Goal: Information Seeking & Learning: Learn about a topic

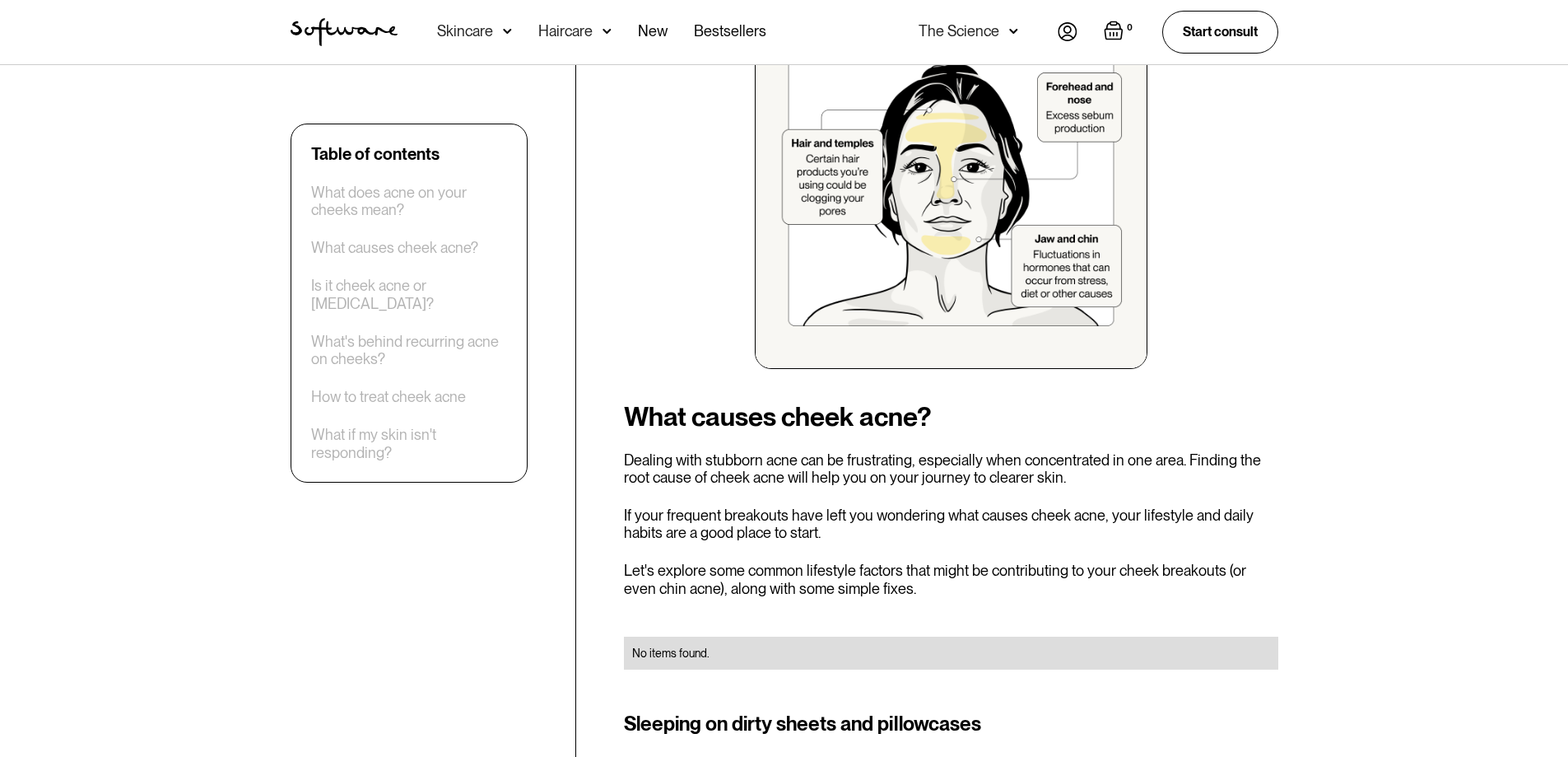
scroll to position [1236, 0]
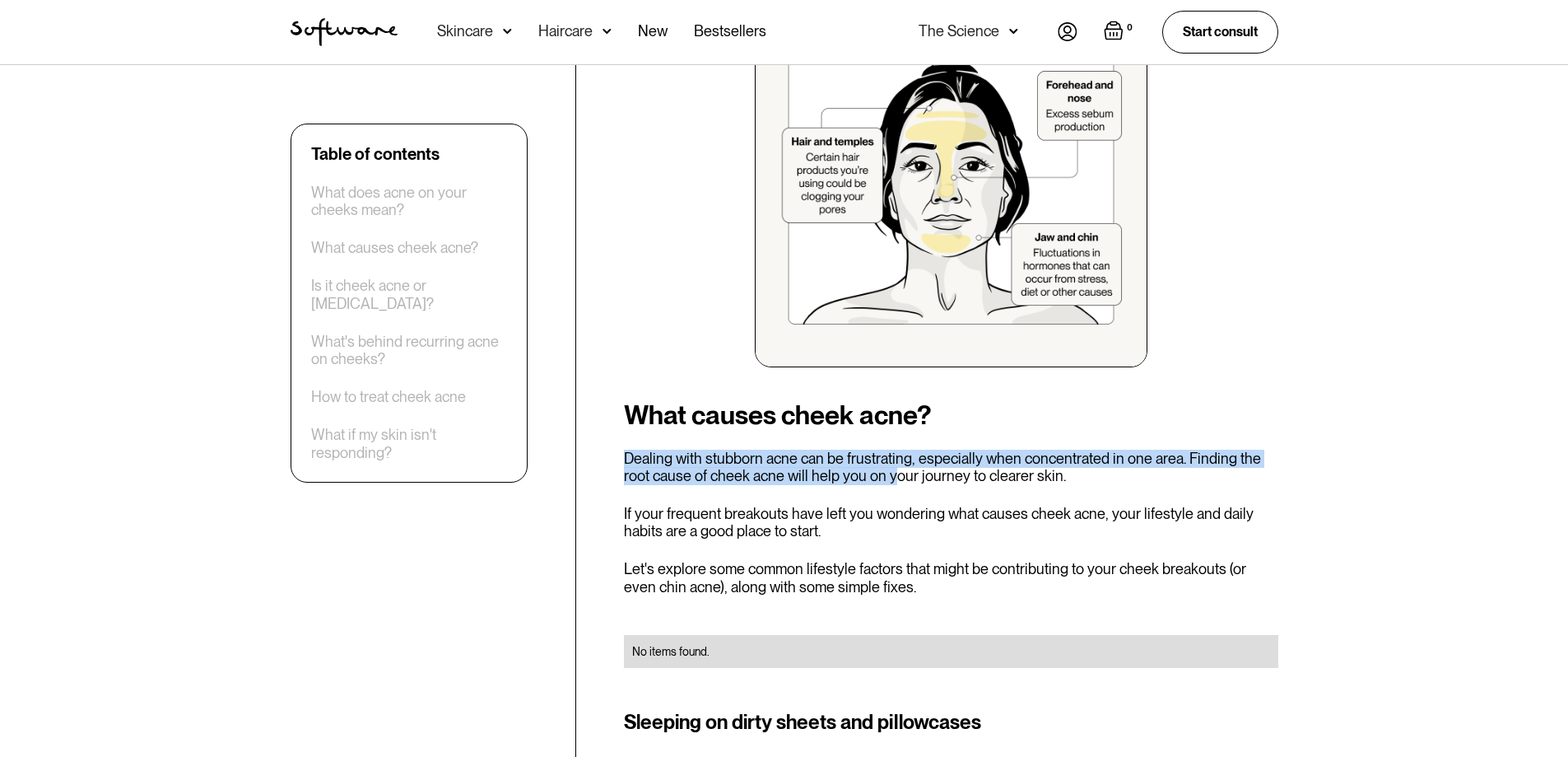
drag, startPoint x: 643, startPoint y: 459, endPoint x: 897, endPoint y: 483, distance: 255.1
click at [896, 483] on p "Dealing with stubborn acne can be frustrating, especially when concentrated in …" at bounding box center [950, 467] width 655 height 35
click at [897, 478] on p "Dealing with stubborn acne can be frustrating, especially when concentrated in …" at bounding box center [950, 467] width 655 height 35
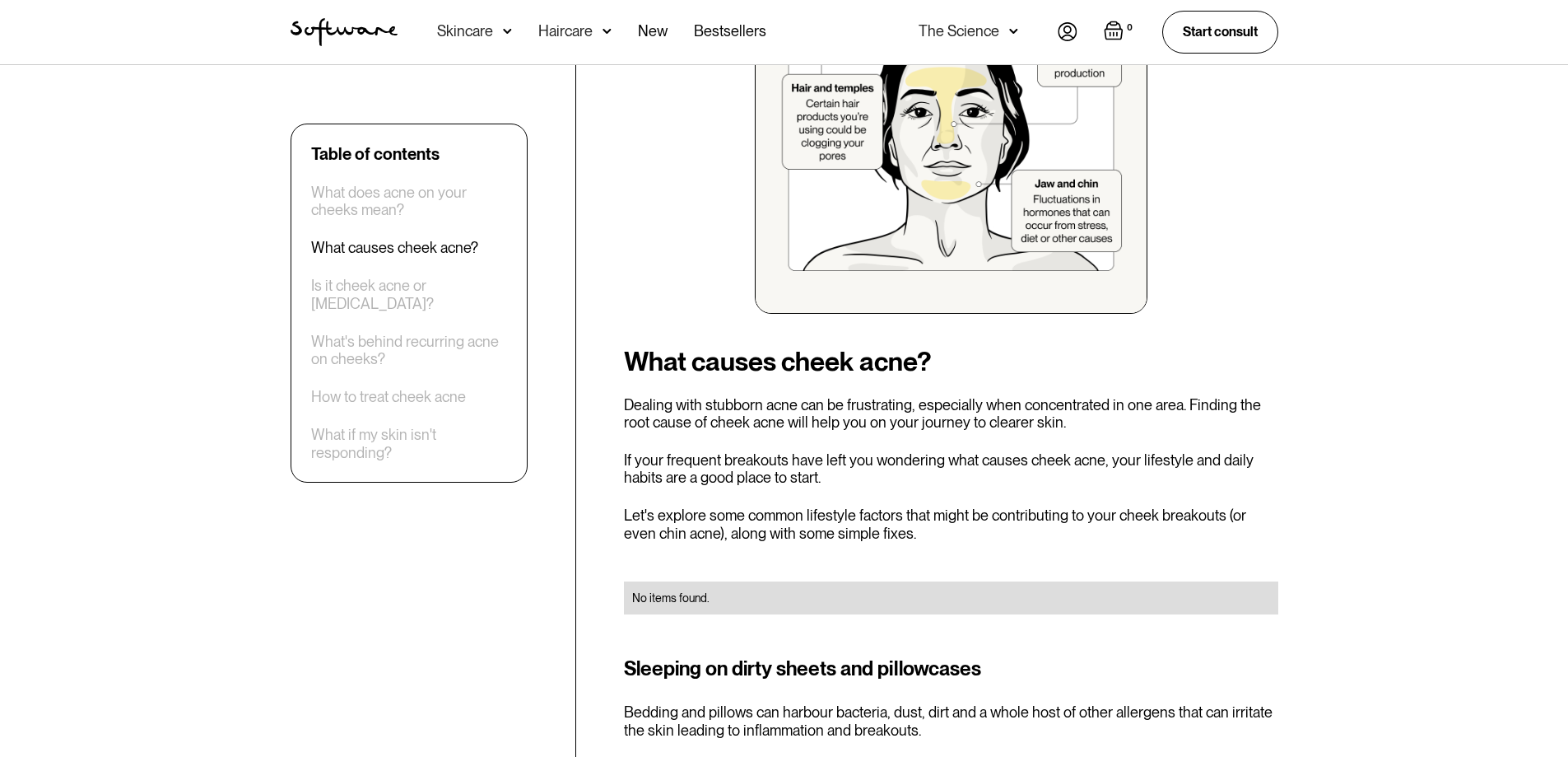
scroll to position [1317, 0]
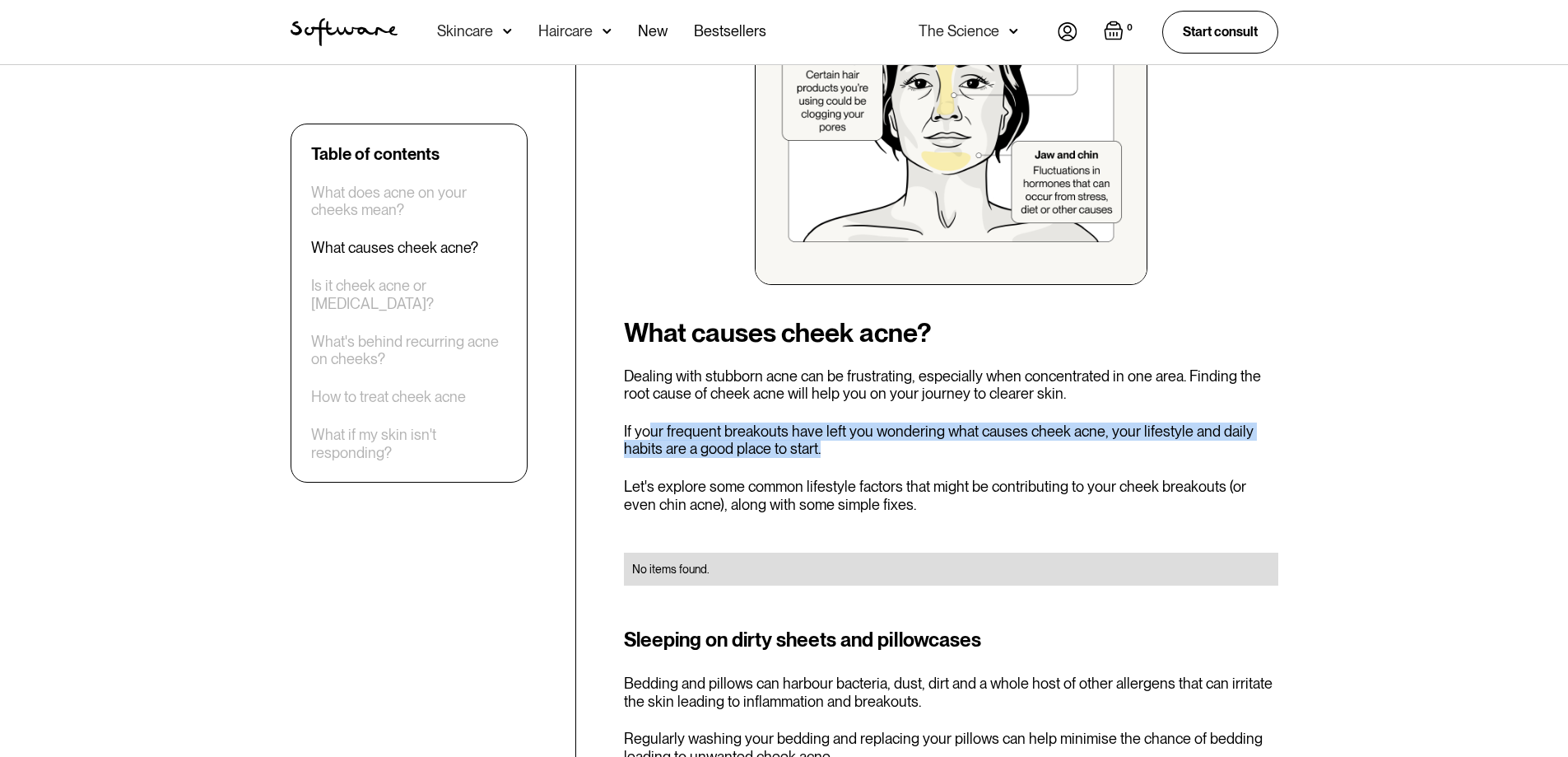
drag, startPoint x: 647, startPoint y: 425, endPoint x: 879, endPoint y: 442, distance: 232.6
click at [879, 442] on p "If your frequent breakouts have left you wondering what causes cheek acne, your…" at bounding box center [950, 440] width 655 height 35
click at [698, 455] on p "If your frequent breakouts have left you wondering what causes cheek acne, your…" at bounding box center [950, 440] width 655 height 35
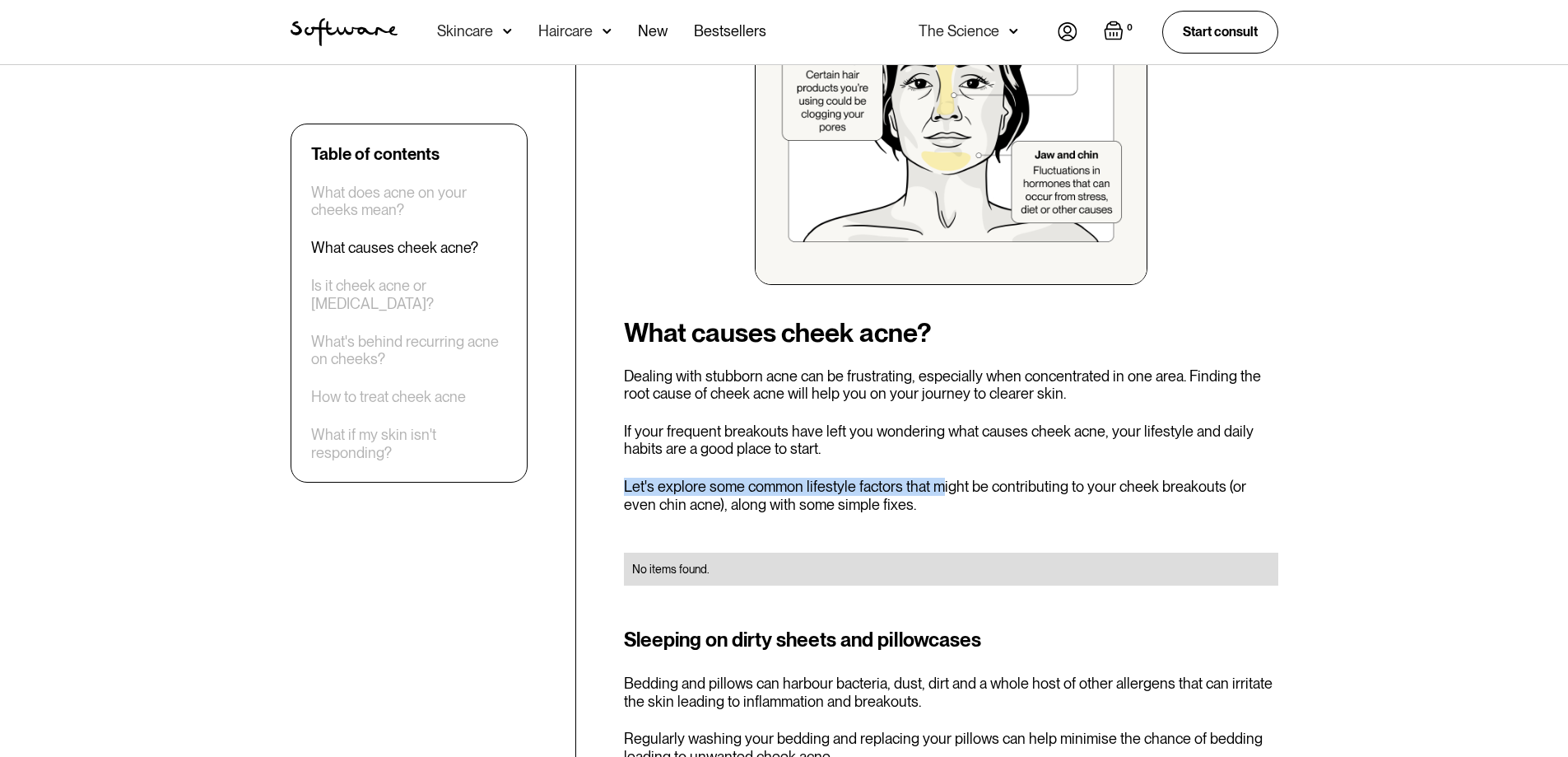
drag, startPoint x: 617, startPoint y: 483, endPoint x: 938, endPoint y: 488, distance: 321.0
click at [940, 488] on p "Let's explore some common lifestyle factors that might be contributing to your …" at bounding box center [950, 495] width 655 height 35
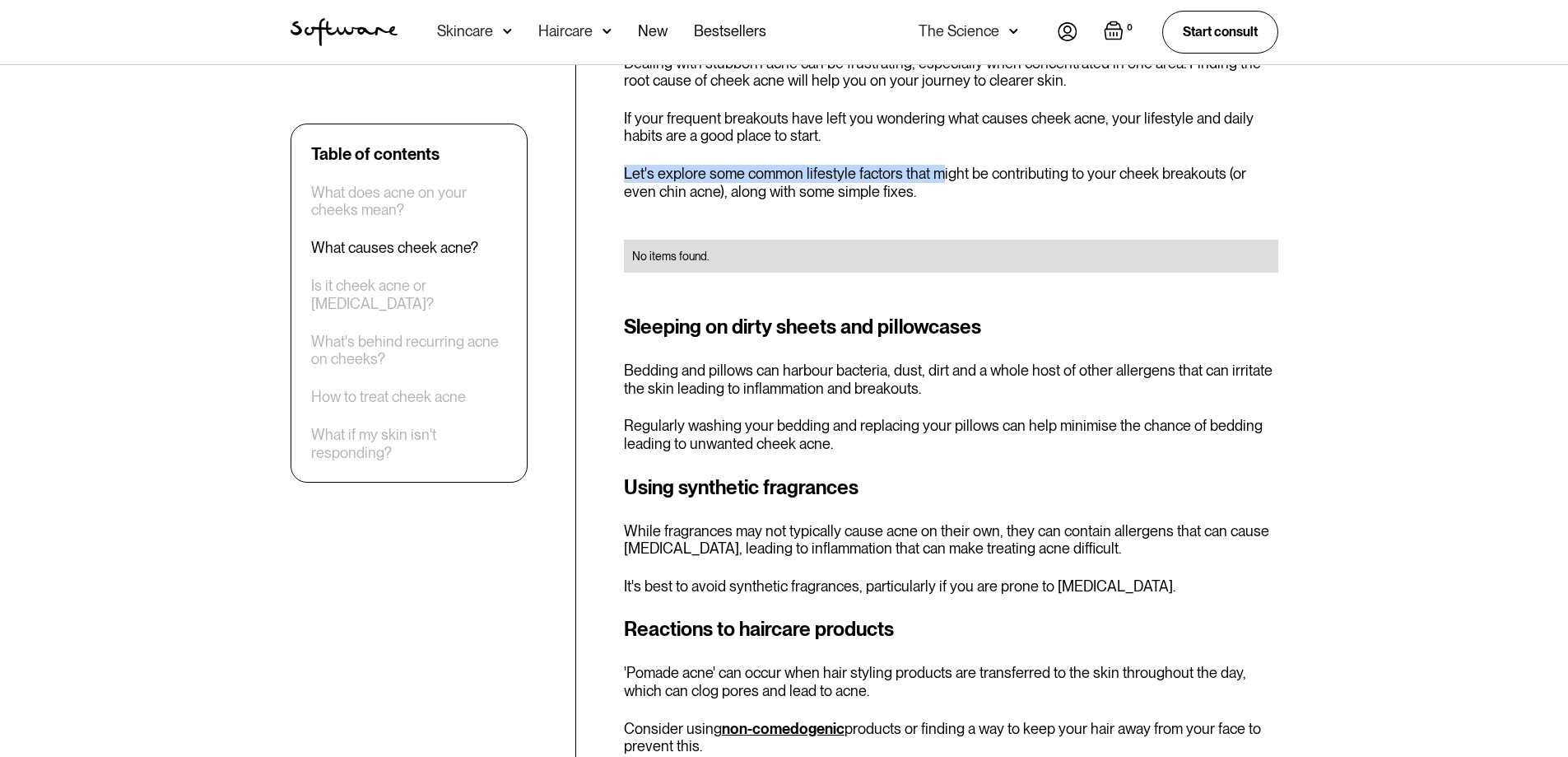
scroll to position [1729, 0]
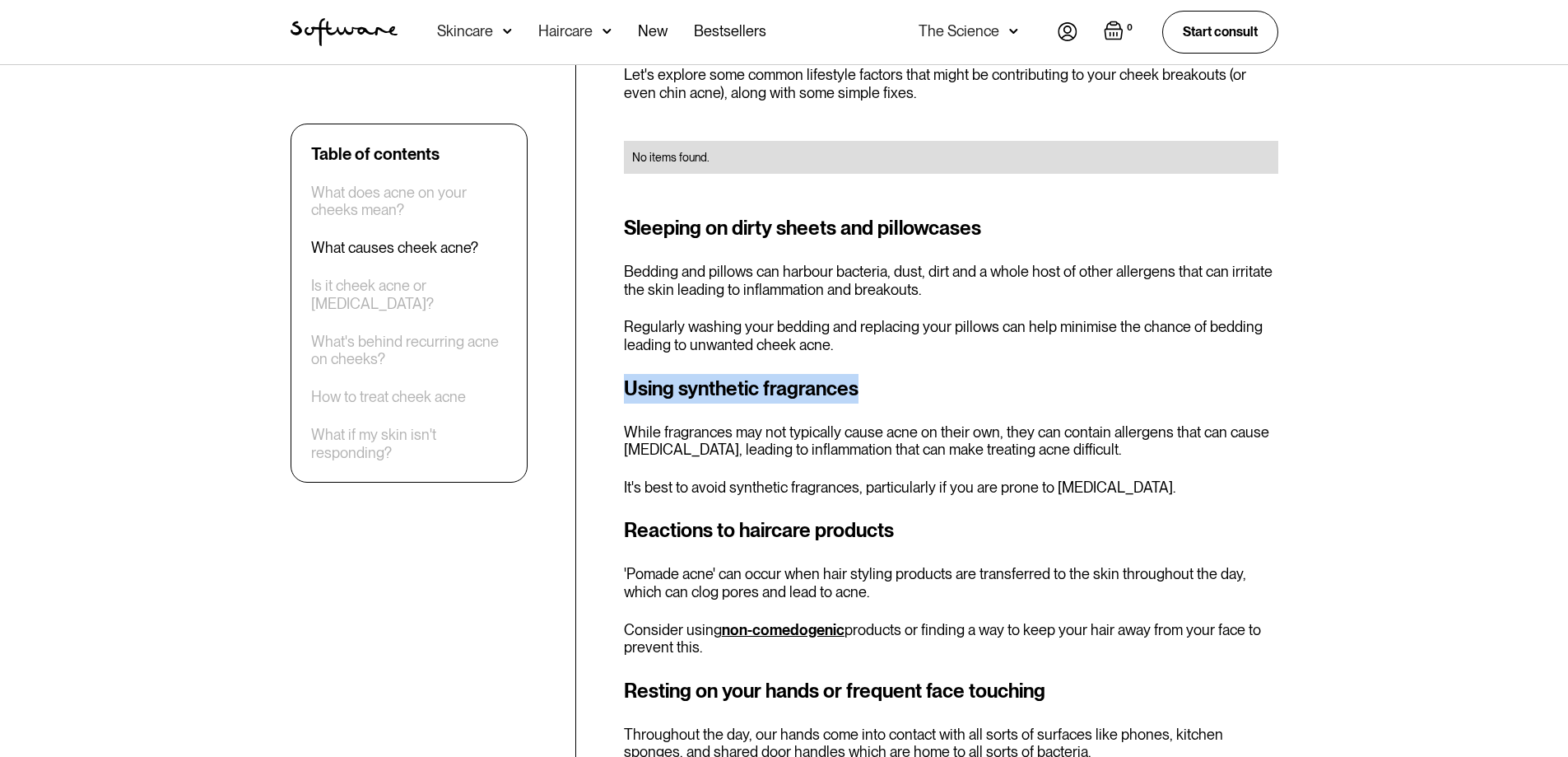
drag, startPoint x: 622, startPoint y: 393, endPoint x: 872, endPoint y: 395, distance: 250.0
click at [869, 396] on h3 "Using synthetic fragrances" at bounding box center [950, 389] width 655 height 30
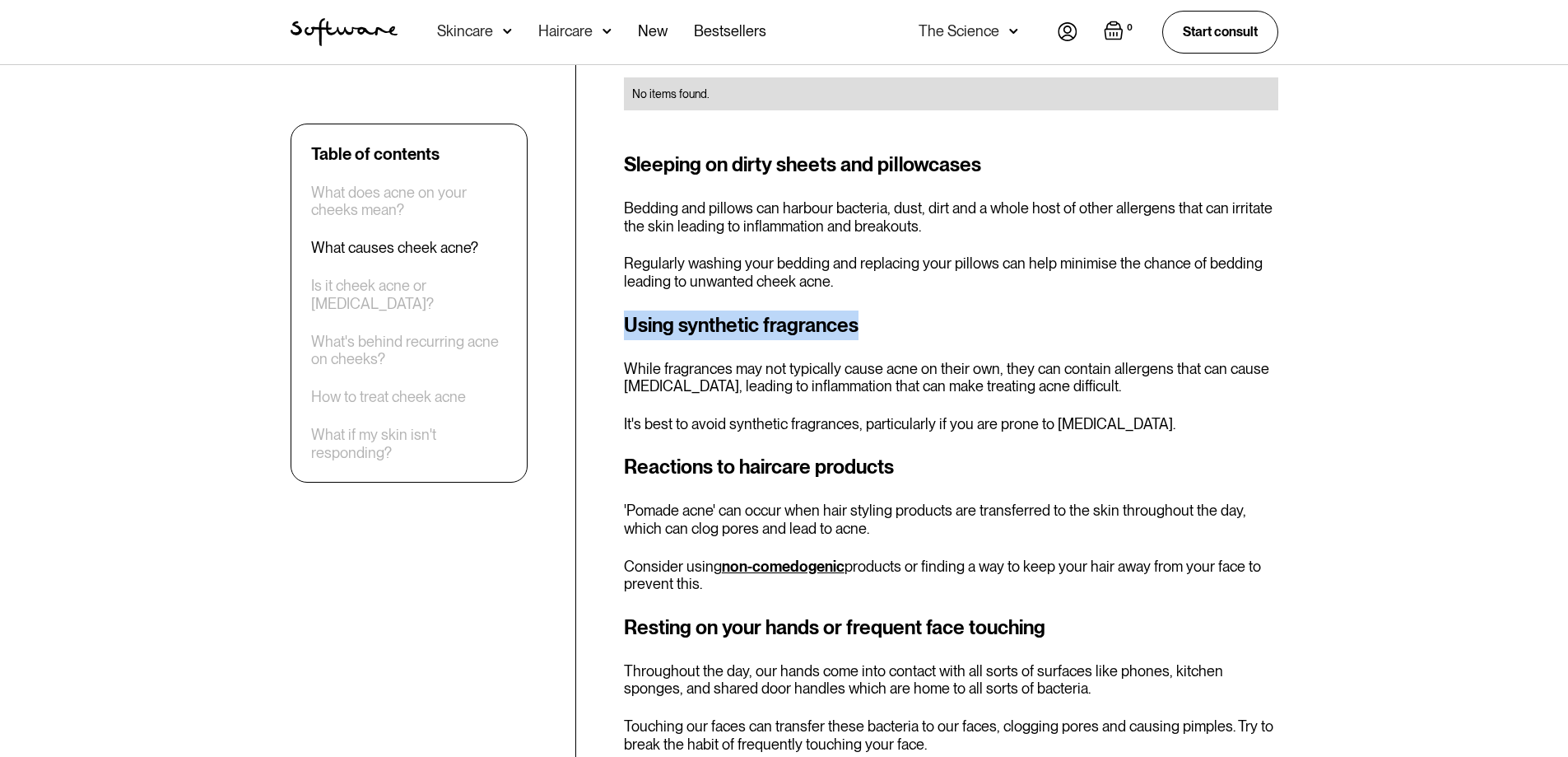
scroll to position [1894, 0]
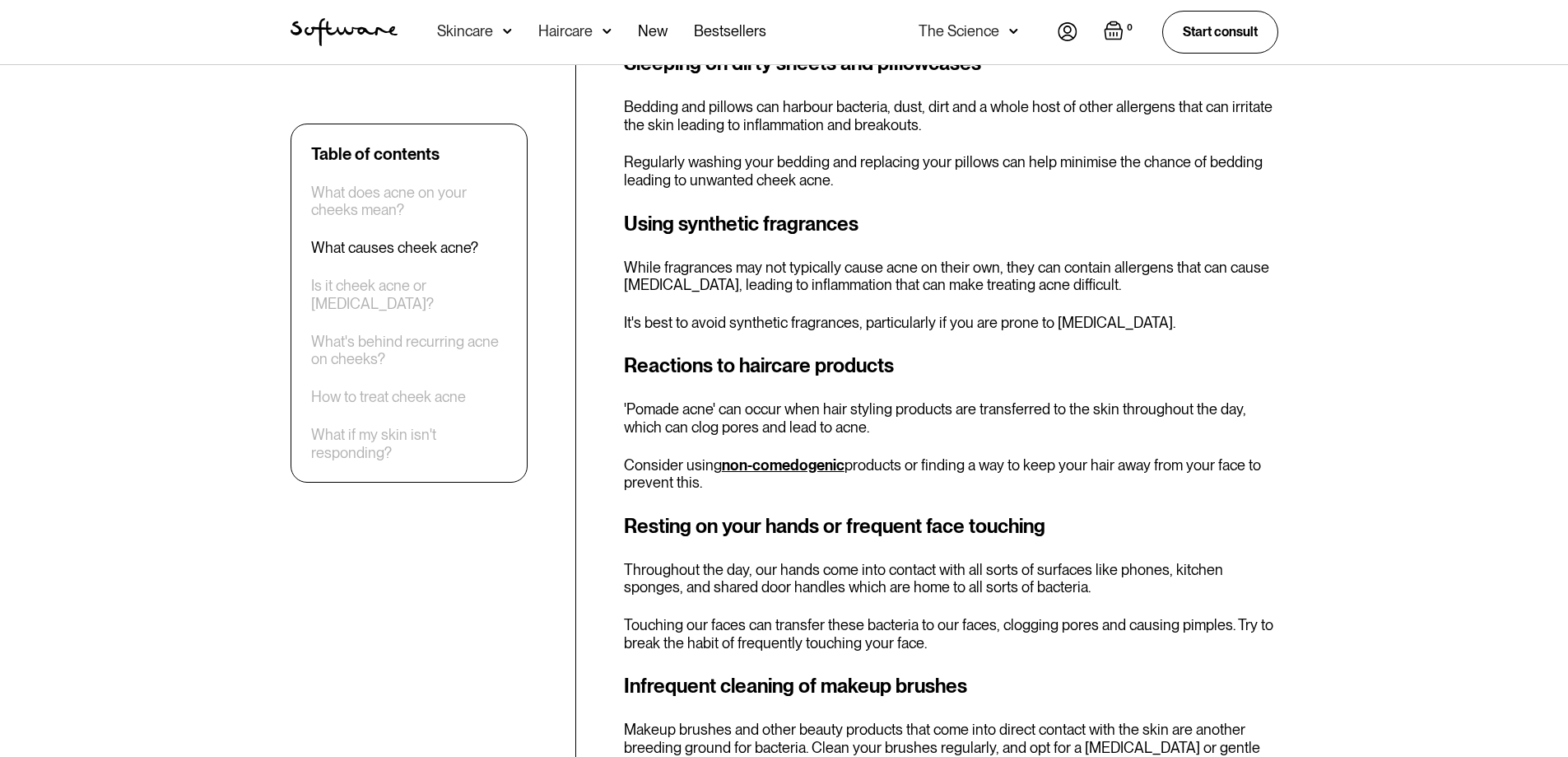
click at [792, 358] on h3 "Reactions to haircare products" at bounding box center [950, 366] width 655 height 30
drag, startPoint x: 625, startPoint y: 356, endPoint x: 921, endPoint y: 356, distance: 296.0
click at [921, 356] on h3 "Reactions to haircare products" at bounding box center [950, 366] width 655 height 30
click at [921, 356] on h3 "Reactions to haircare products" at bounding box center [950, 366] width 655 height 30
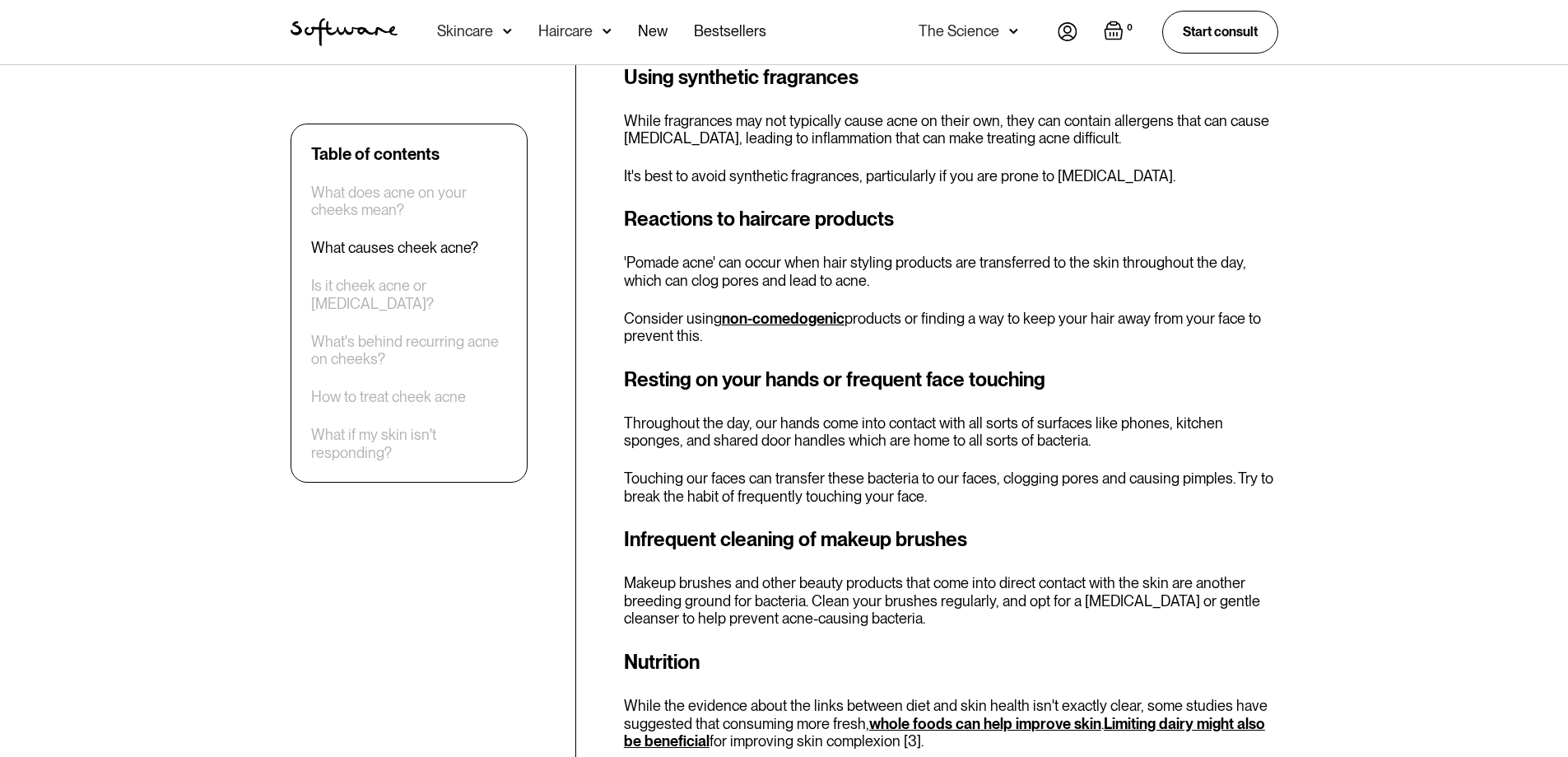
scroll to position [2059, 0]
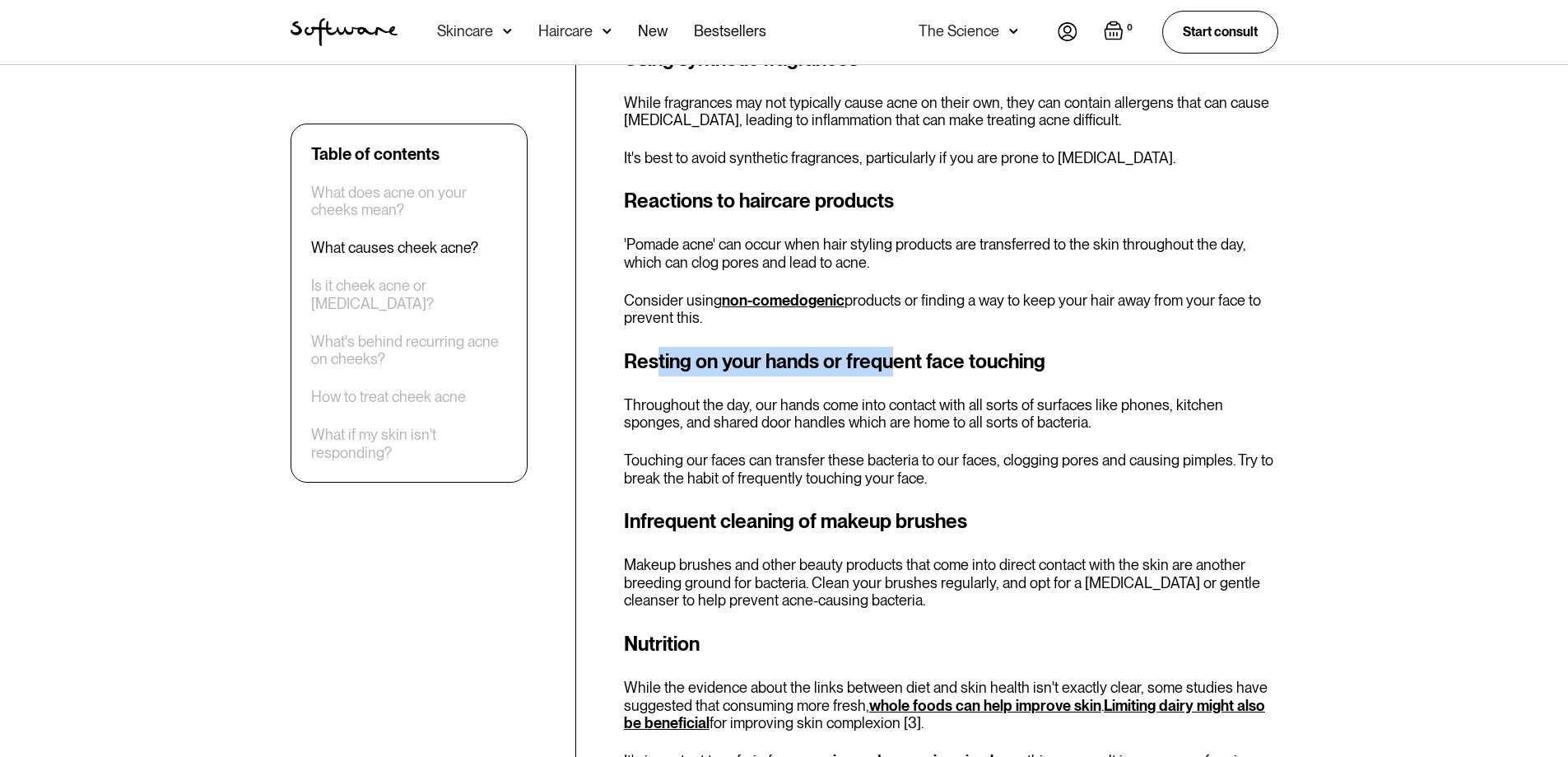
drag, startPoint x: 659, startPoint y: 362, endPoint x: 901, endPoint y: 363, distance: 242.0
click at [901, 363] on h3 "Resting on your hands or frequent face touching" at bounding box center [950, 361] width 655 height 30
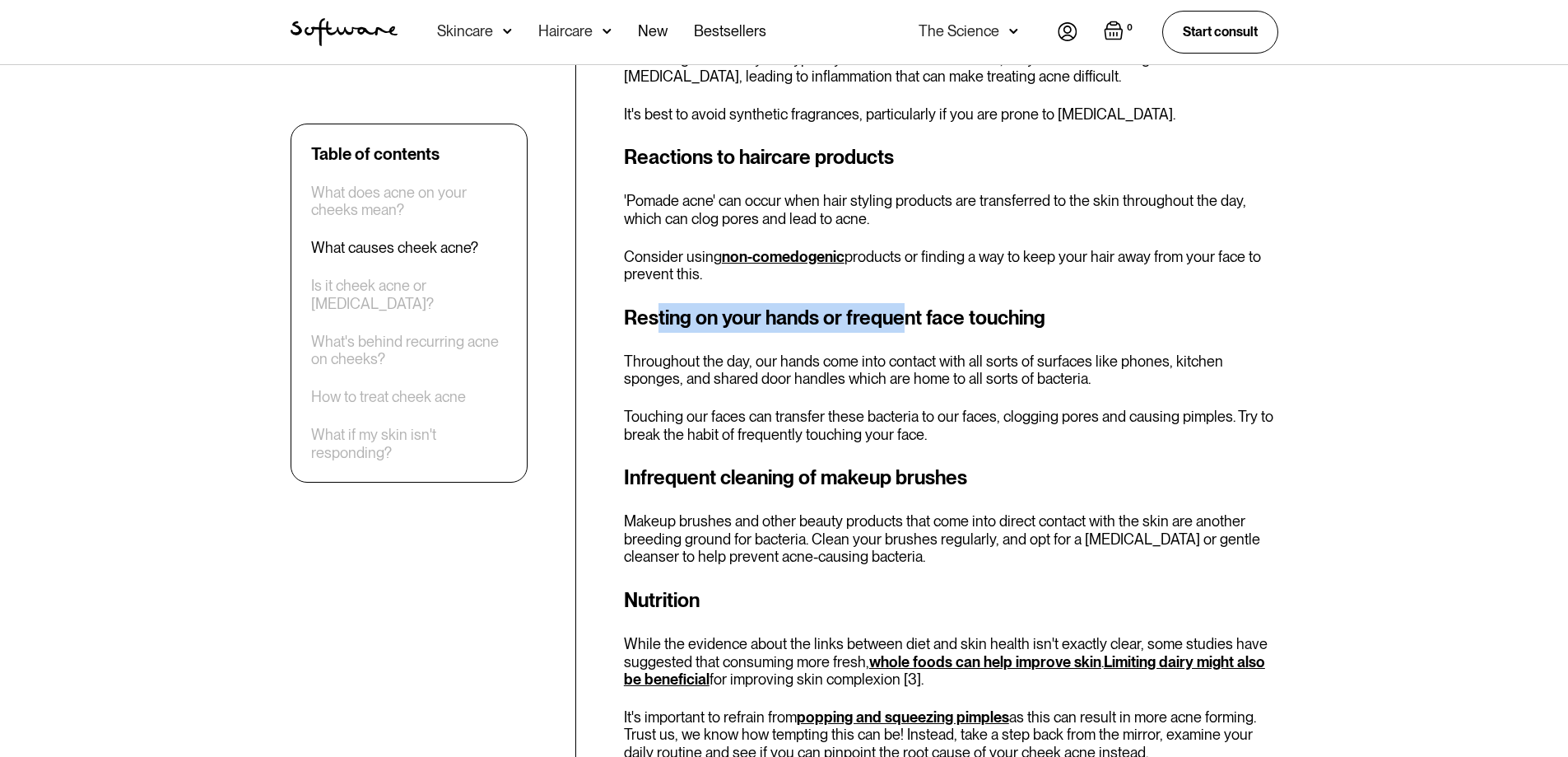
scroll to position [2223, 0]
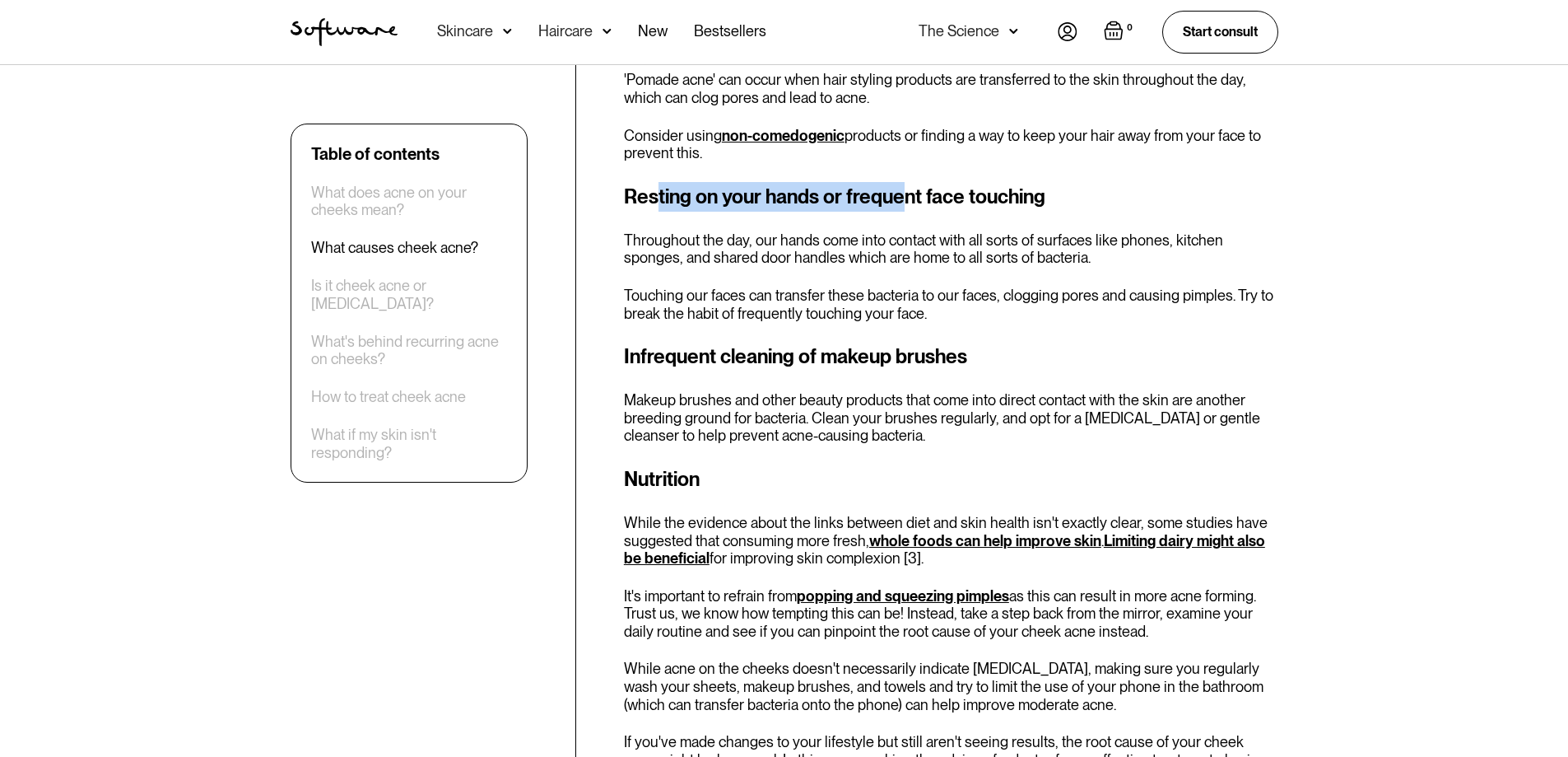
click at [757, 363] on h3 "Infrequent cleaning of makeup brushes" at bounding box center [950, 357] width 655 height 30
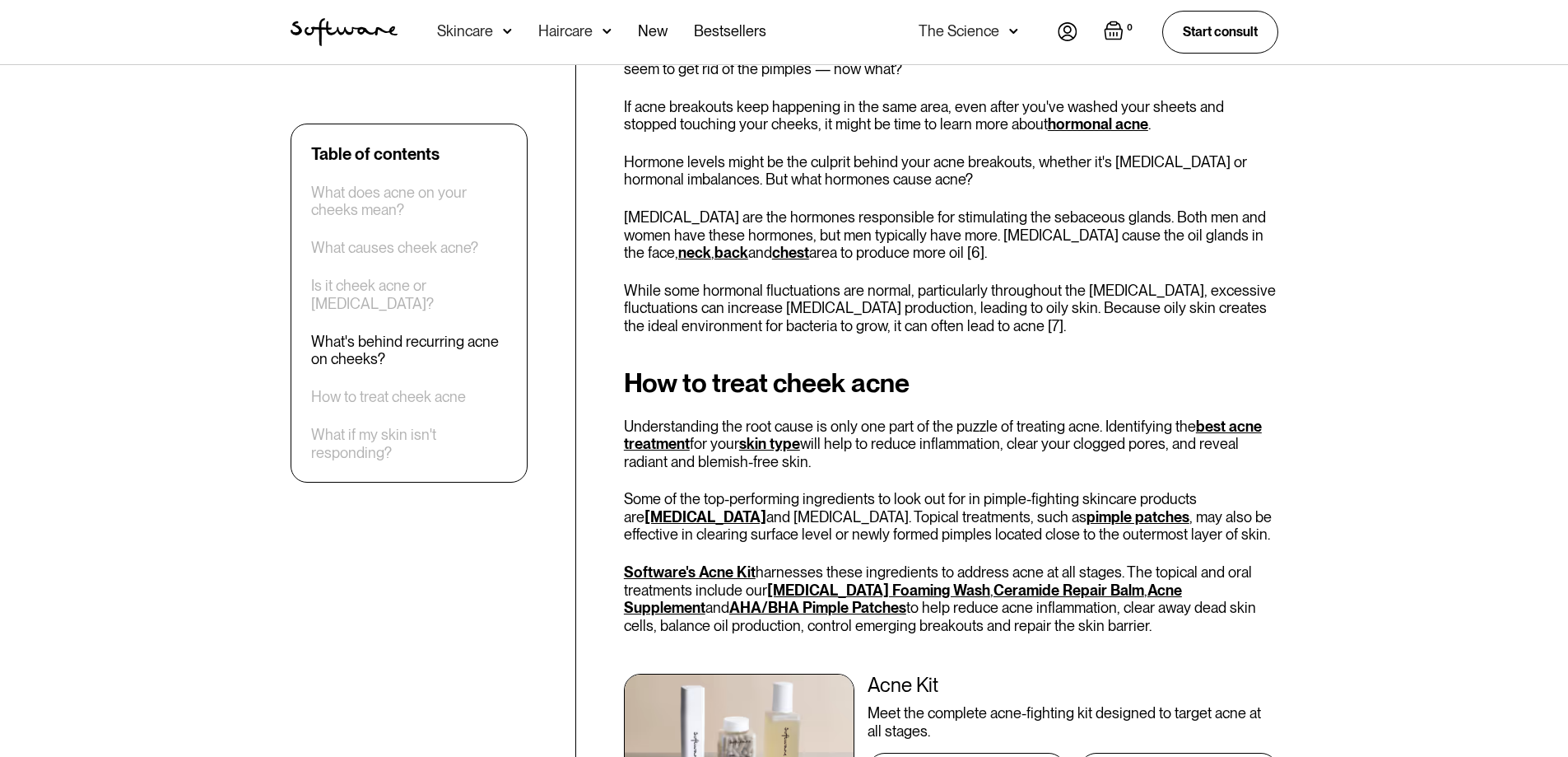
scroll to position [3458, 0]
